Goal: Transaction & Acquisition: Download file/media

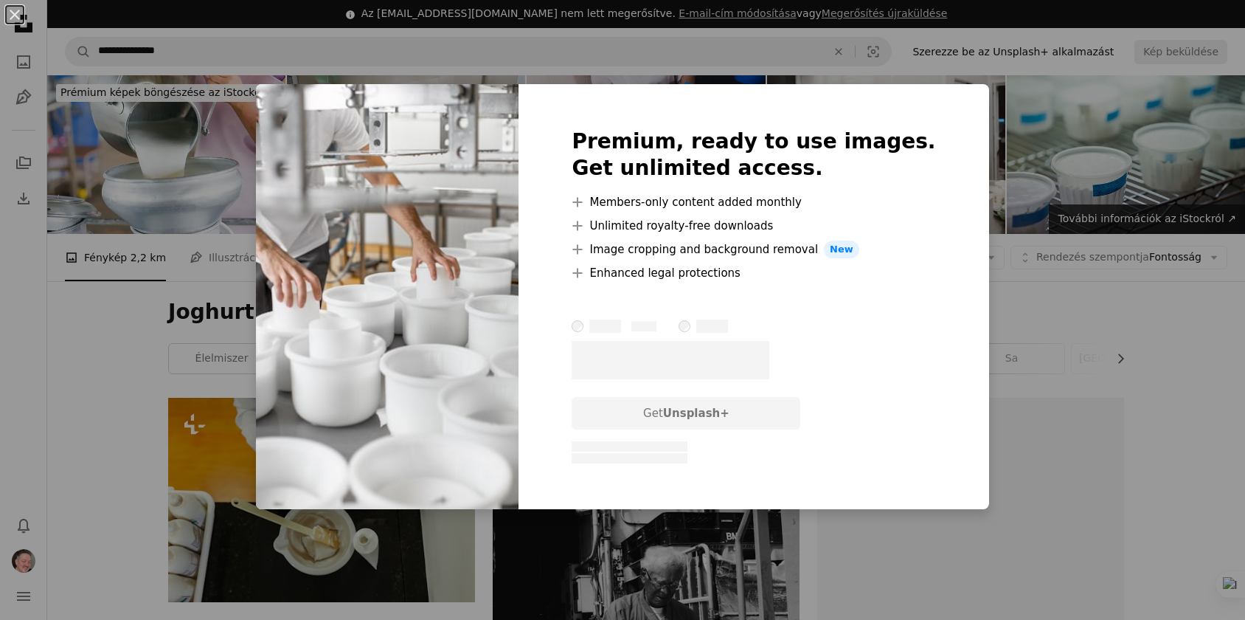
scroll to position [1072, 0]
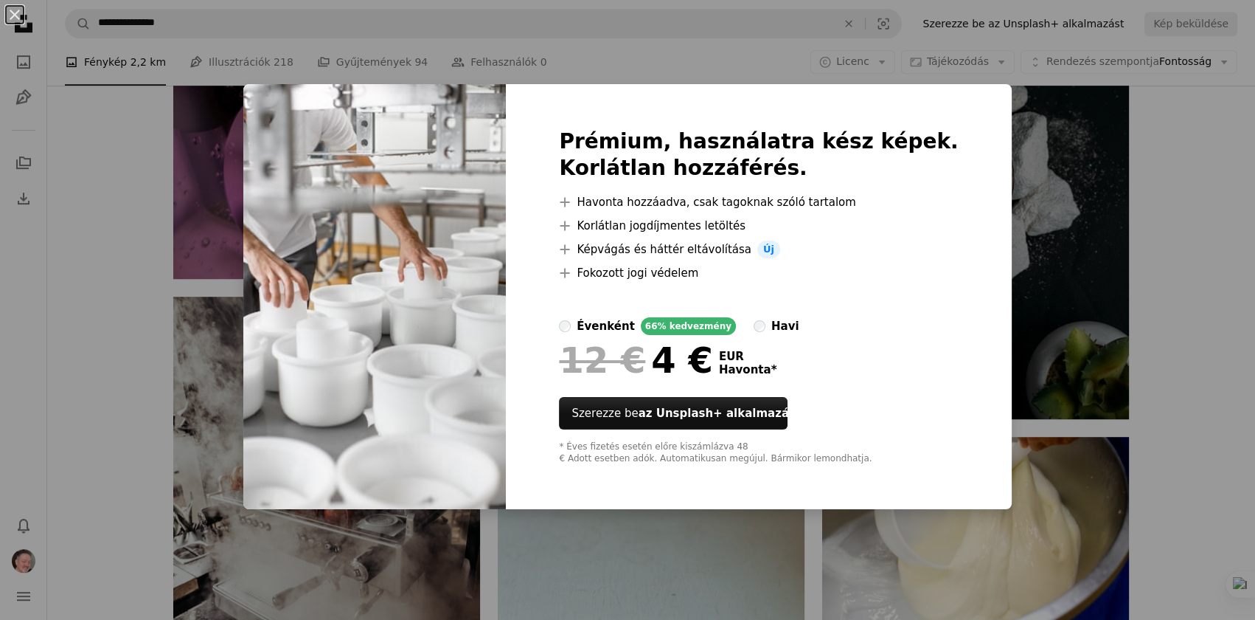
click at [105, 251] on div "An X shape Prémium, használatra kész képek. Korlátlan hozzáférés. A plus sign H…" at bounding box center [627, 310] width 1255 height 620
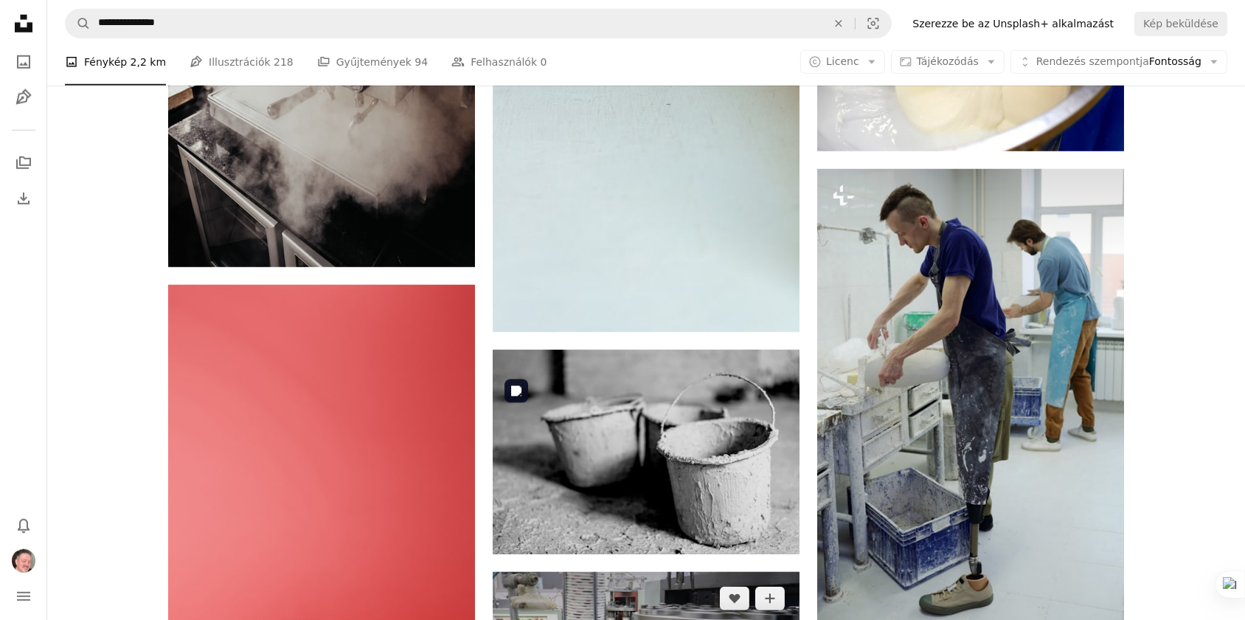
scroll to position [1743, 0]
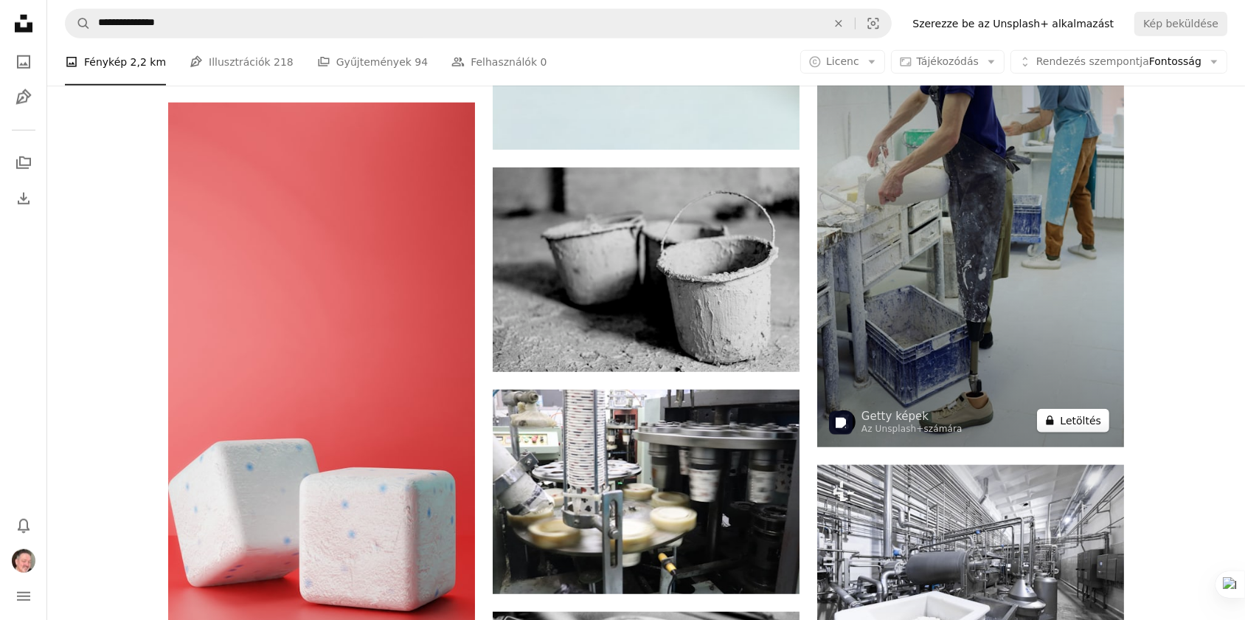
click at [1074, 424] on font "Letöltés" at bounding box center [1080, 420] width 41 height 22
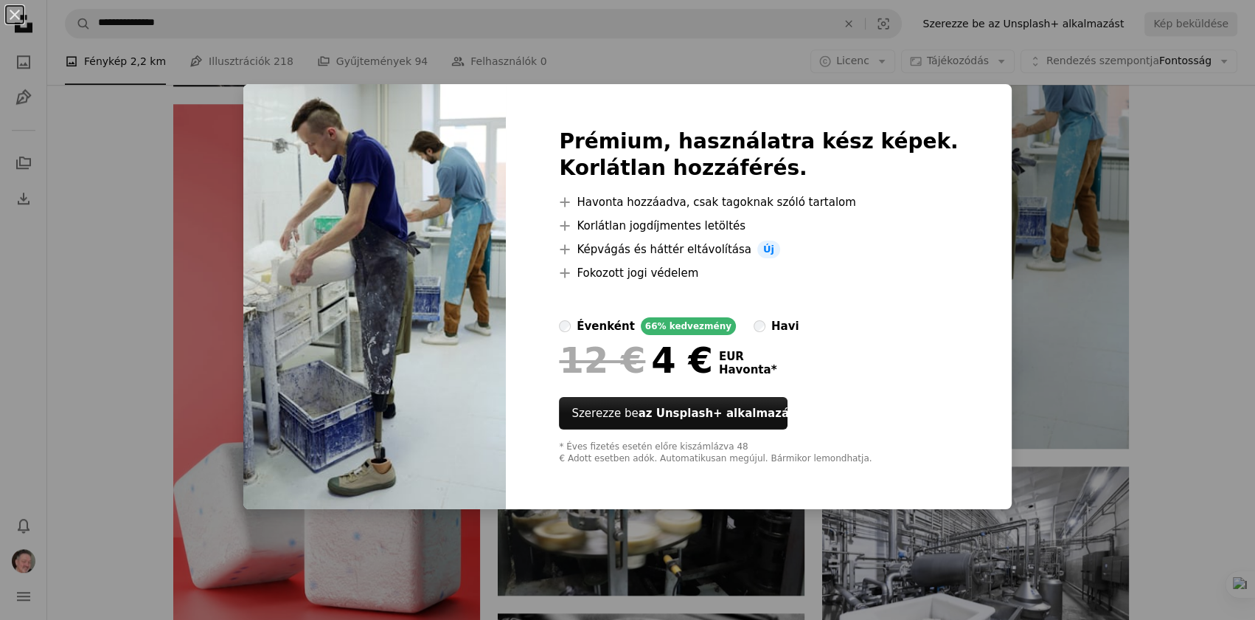
click at [97, 280] on div "An X shape Prémium, használatra kész képek. Korlátlan hozzáférés. A plus sign H…" at bounding box center [627, 310] width 1255 height 620
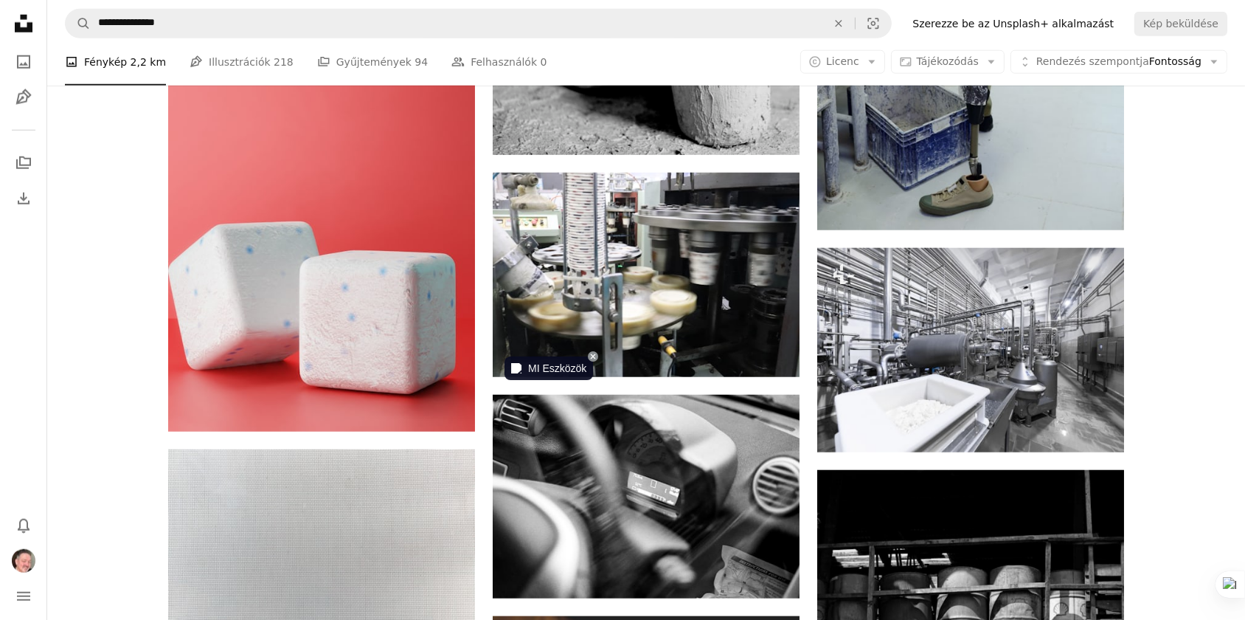
scroll to position [2011, 0]
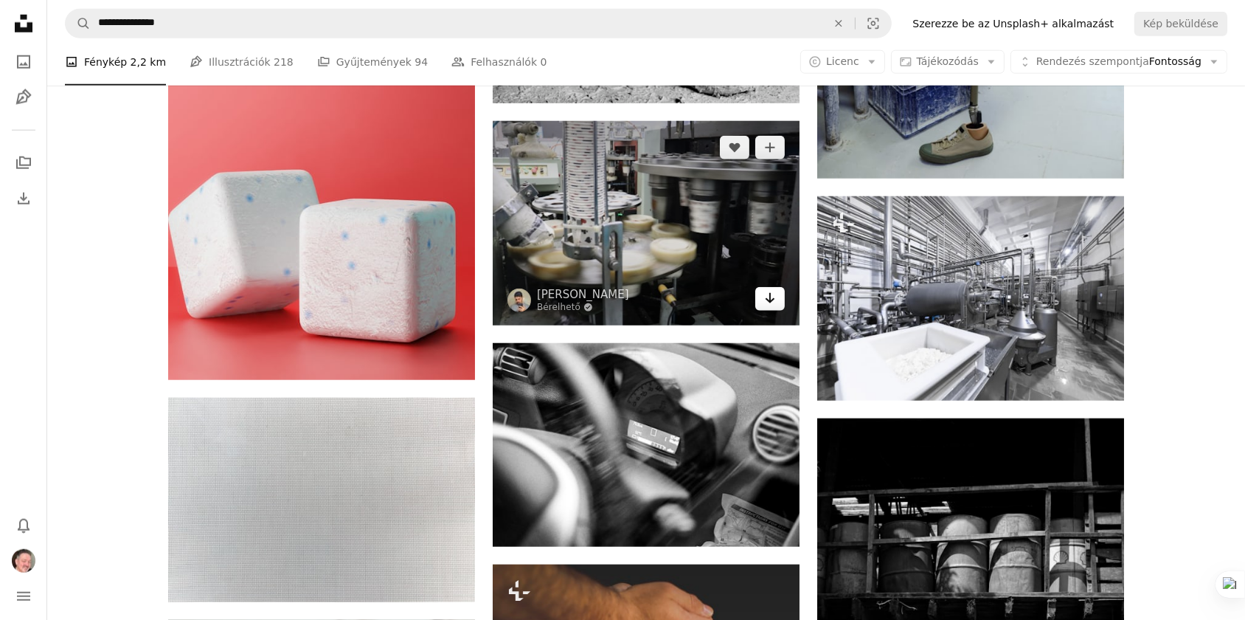
click at [768, 301] on icon "Arrow pointing down" at bounding box center [770, 298] width 12 height 18
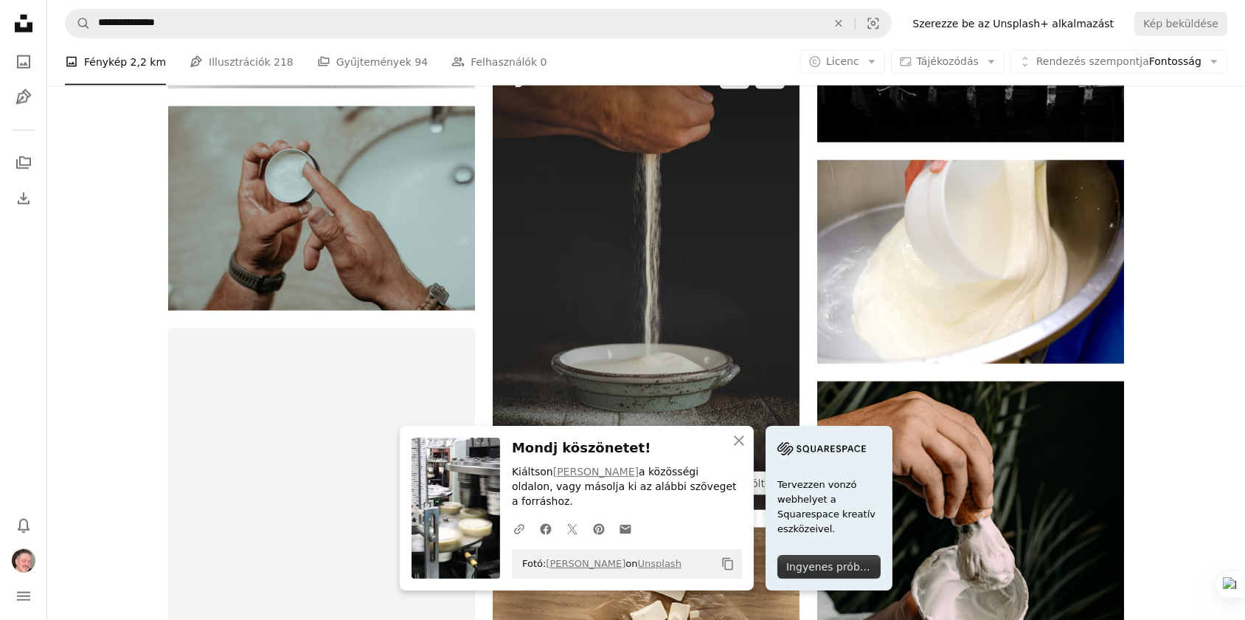
scroll to position [2548, 0]
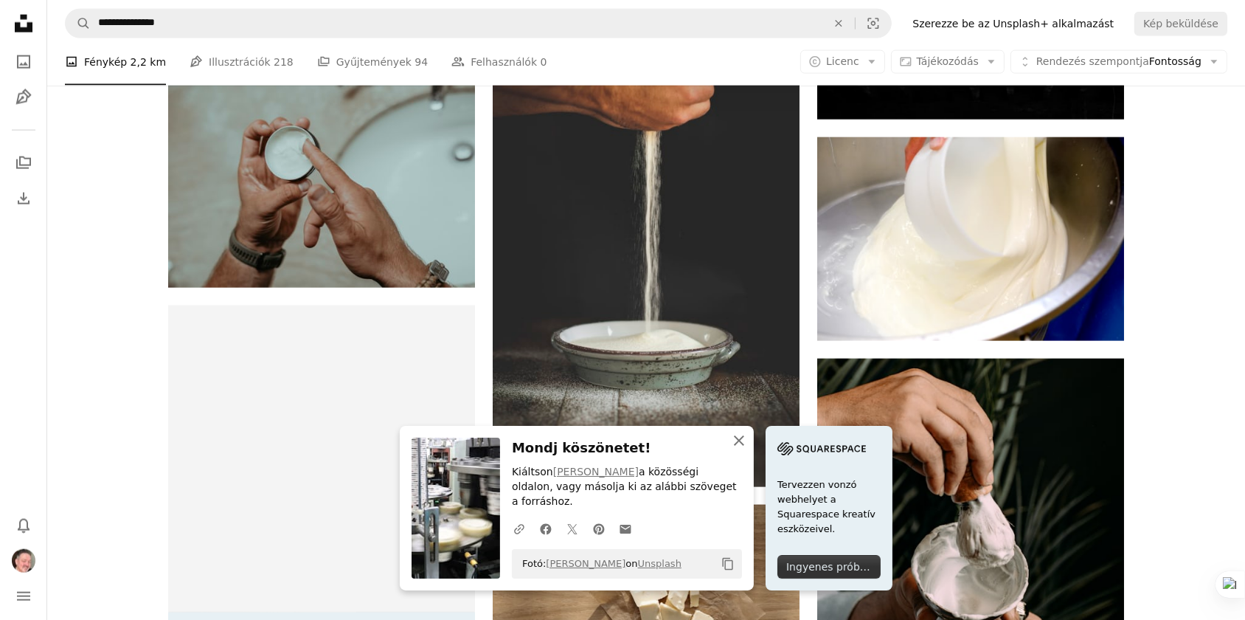
click at [740, 439] on icon "button" at bounding box center [739, 440] width 10 height 10
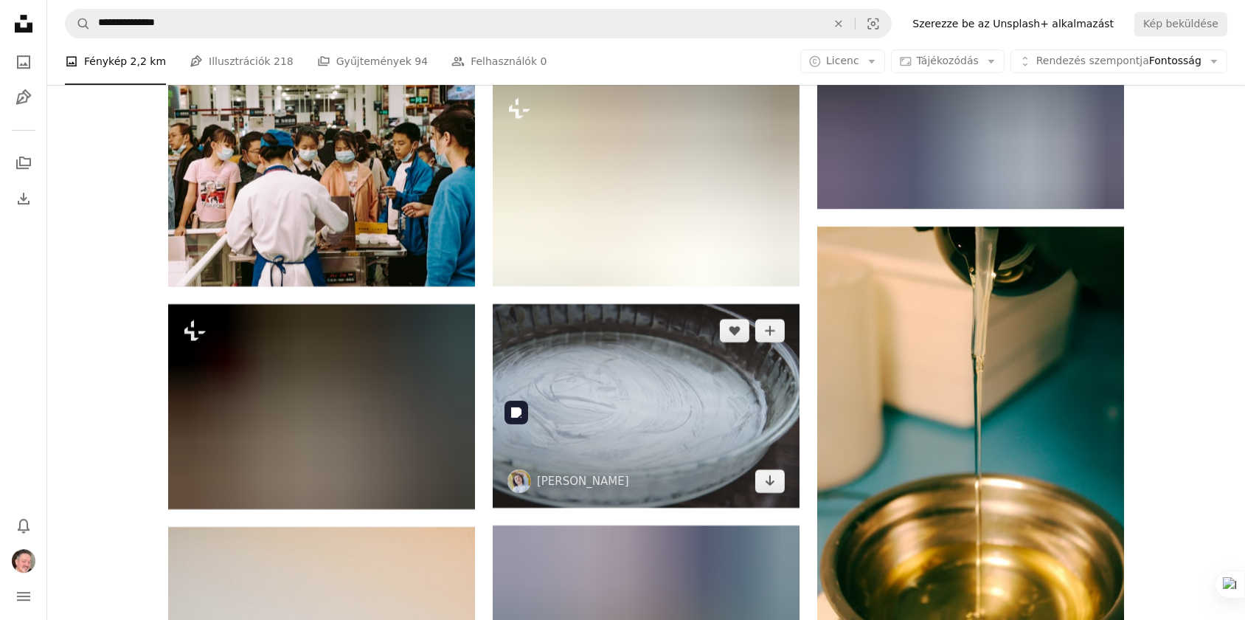
scroll to position [5967, 0]
